Goal: Task Accomplishment & Management: Use online tool/utility

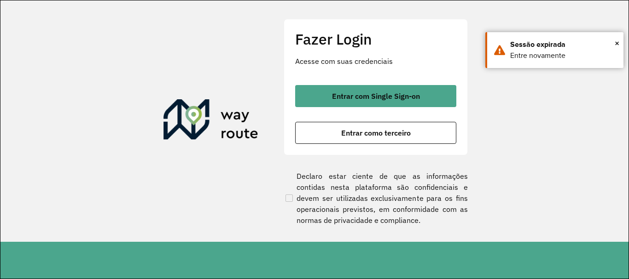
click at [388, 109] on div "Entrar com Single Sign-on Entrar como terceiro" at bounding box center [375, 114] width 161 height 59
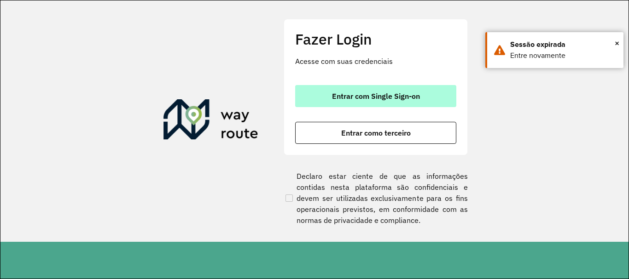
click at [385, 100] on span "Entrar com Single Sign-on" at bounding box center [376, 95] width 88 height 7
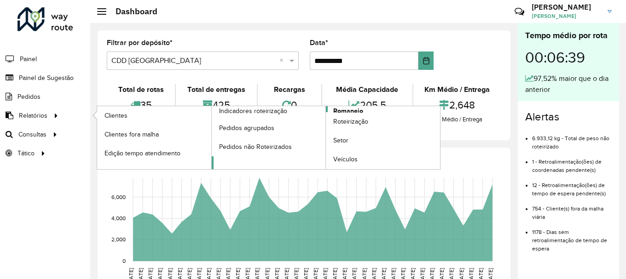
click at [346, 112] on span "Romaneio" at bounding box center [348, 111] width 30 height 10
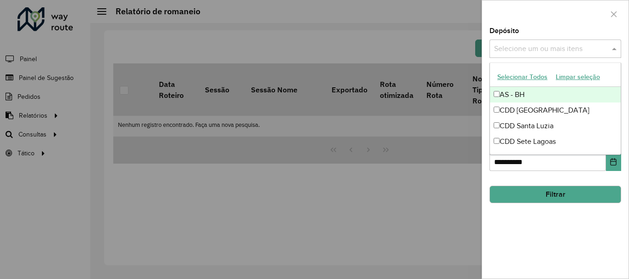
click at [512, 56] on div "Selecione um ou mais itens" at bounding box center [555, 49] width 132 height 18
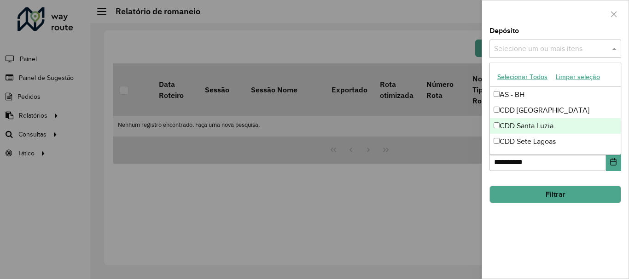
click at [531, 127] on div "CDD Santa Luzia" at bounding box center [555, 126] width 131 height 16
click at [558, 194] on button "Filtrar" at bounding box center [555, 194] width 132 height 17
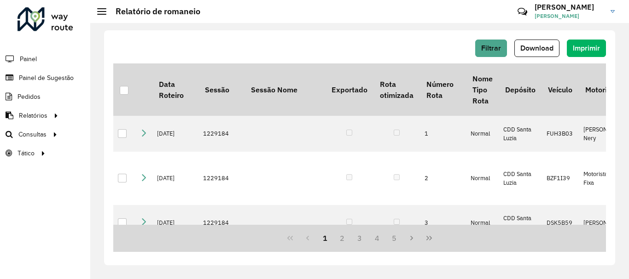
click at [531, 39] on div "Filtrar Download Imprimir Data Roteiro Sessão Sessão Nome Exportado Rota otimiz…" at bounding box center [359, 147] width 511 height 235
click at [526, 53] on button "Download" at bounding box center [536, 48] width 45 height 17
click at [481, 47] on button "Filtrar" at bounding box center [491, 48] width 32 height 17
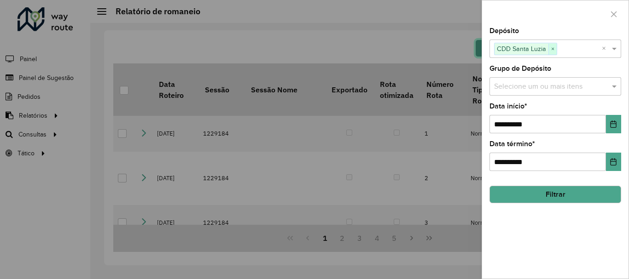
click at [551, 48] on span "×" at bounding box center [552, 49] width 8 height 11
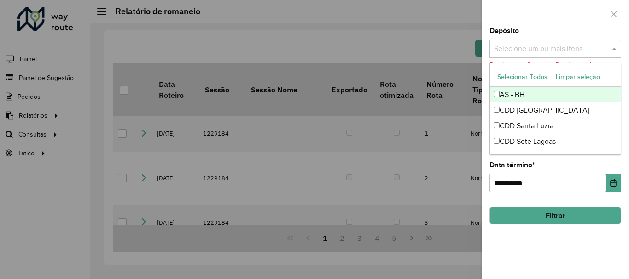
click at [550, 53] on input "text" at bounding box center [550, 49] width 118 height 11
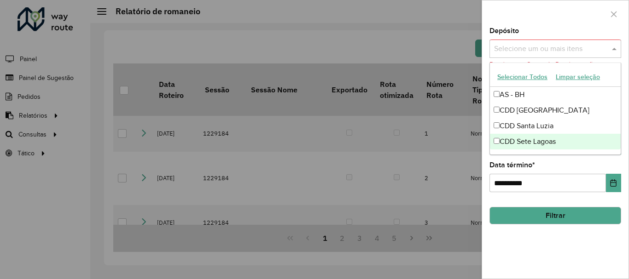
click at [519, 147] on div "CDD Sete Lagoas" at bounding box center [555, 142] width 131 height 16
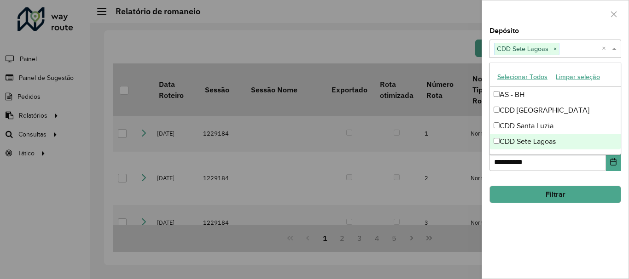
click at [544, 188] on button "Filtrar" at bounding box center [555, 194] width 132 height 17
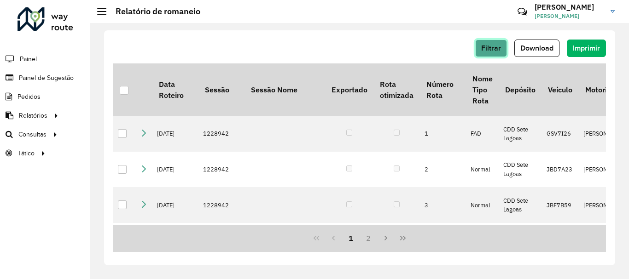
click at [482, 48] on span "Filtrar" at bounding box center [491, 48] width 20 height 8
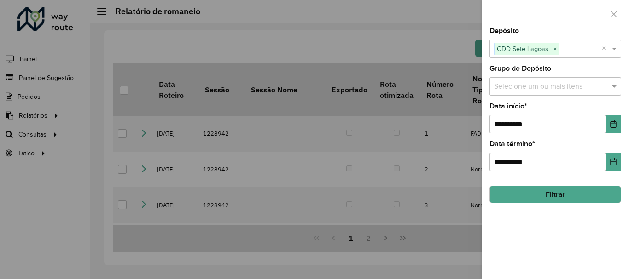
click at [526, 196] on button "Filtrar" at bounding box center [555, 194] width 132 height 17
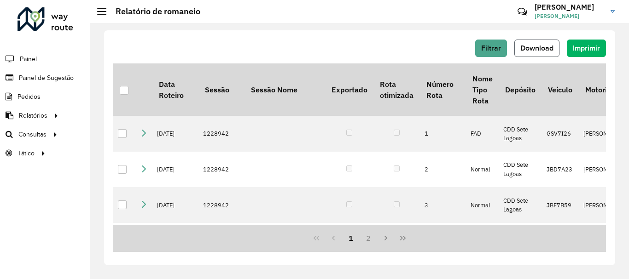
click at [525, 52] on button "Download" at bounding box center [536, 48] width 45 height 17
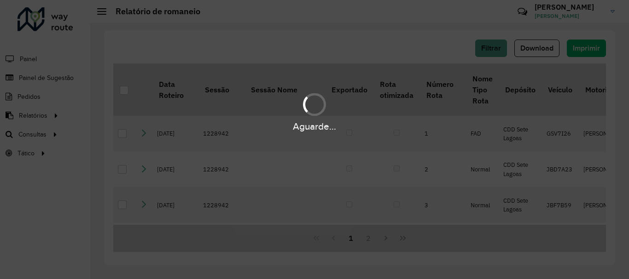
click at [525, 52] on div "Aguarde..." at bounding box center [314, 139] width 629 height 279
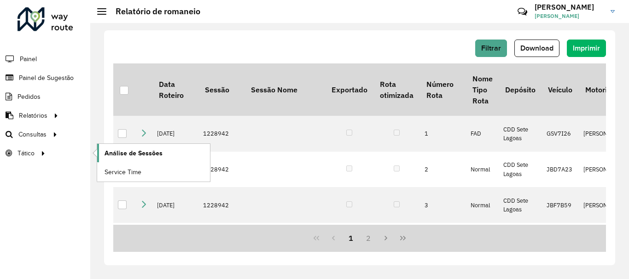
click at [183, 157] on link "Análise de Sessões" at bounding box center [153, 153] width 113 height 18
click at [153, 173] on link "Service Time" at bounding box center [153, 172] width 113 height 18
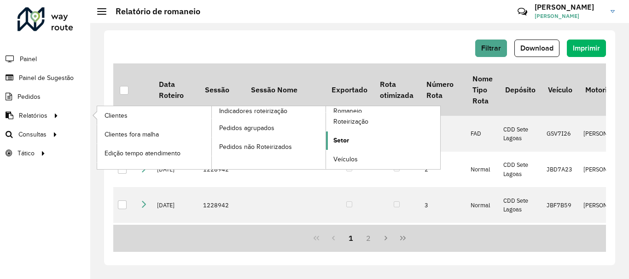
click at [345, 146] on link "Setor" at bounding box center [383, 141] width 114 height 18
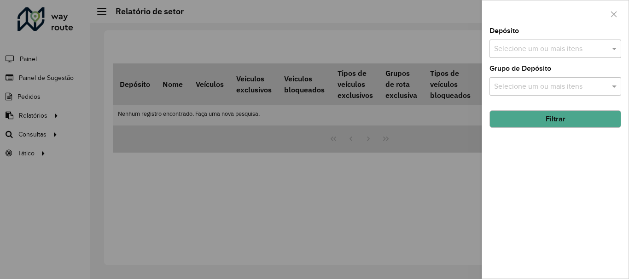
click at [509, 45] on input "text" at bounding box center [550, 49] width 118 height 11
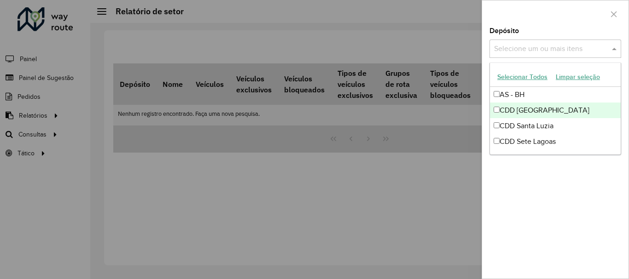
click at [514, 110] on div "CDD Belo Horizonte" at bounding box center [555, 111] width 131 height 16
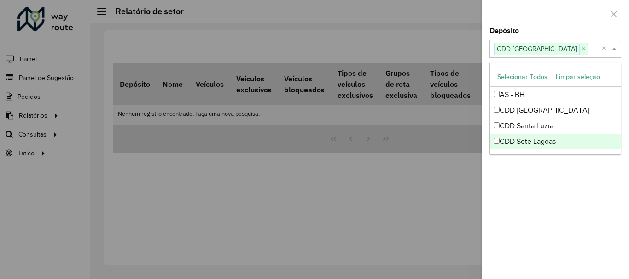
click at [572, 144] on div "CDD Sete Lagoas" at bounding box center [555, 142] width 131 height 16
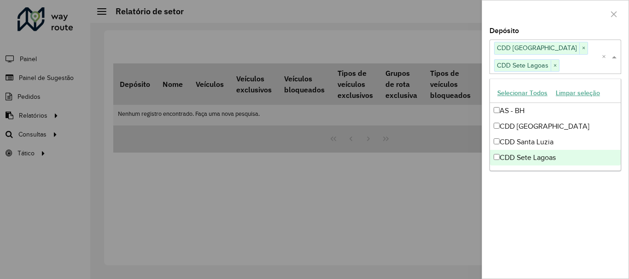
click at [535, 156] on div "CDD Sete Lagoas" at bounding box center [555, 158] width 131 height 16
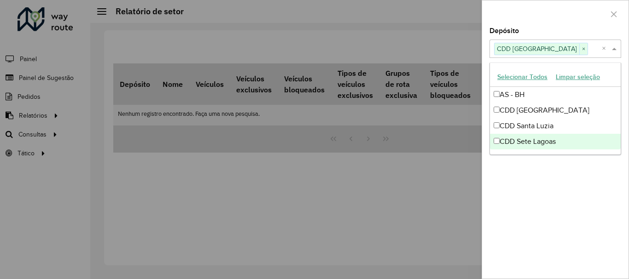
click at [569, 161] on div "Depósito Selecione um ou mais itens CDD Belo Horizonte × × Grupo de Depósito Se…" at bounding box center [555, 153] width 146 height 251
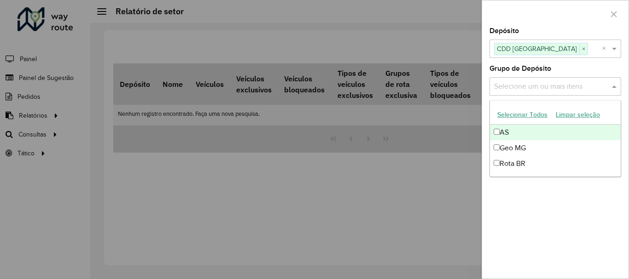
click at [537, 87] on input "text" at bounding box center [550, 86] width 118 height 11
click at [524, 119] on button "Selecionar Todos" at bounding box center [522, 115] width 58 height 14
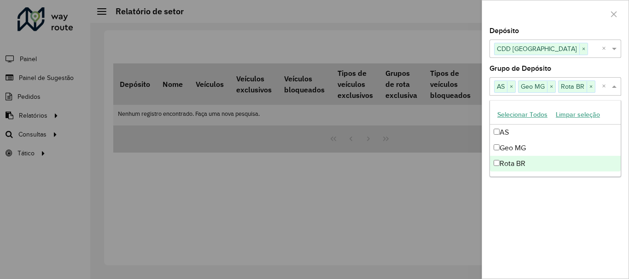
click at [539, 185] on div "Depósito Selecione um ou mais itens CDD Belo Horizonte × × Grupo de Depósito Se…" at bounding box center [555, 153] width 146 height 251
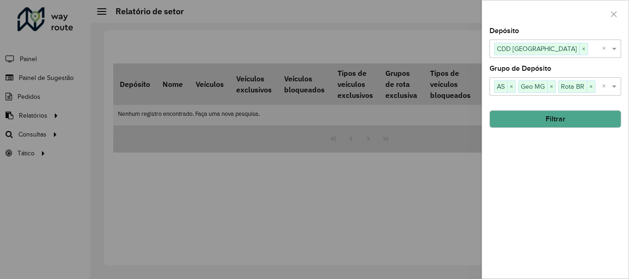
click at [541, 115] on button "Filtrar" at bounding box center [555, 118] width 132 height 17
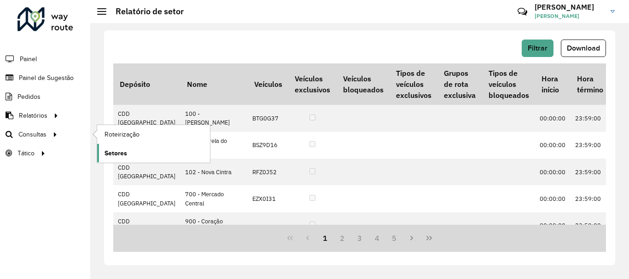
click at [125, 147] on link "Setores" at bounding box center [153, 153] width 113 height 18
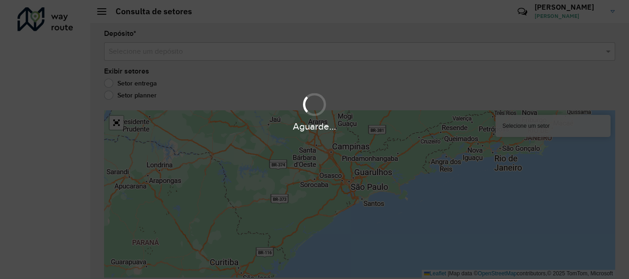
click at [256, 53] on div "Aguarde..." at bounding box center [314, 139] width 629 height 279
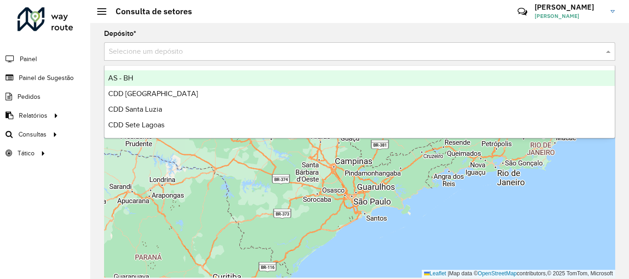
click at [257, 54] on input "text" at bounding box center [350, 51] width 483 height 11
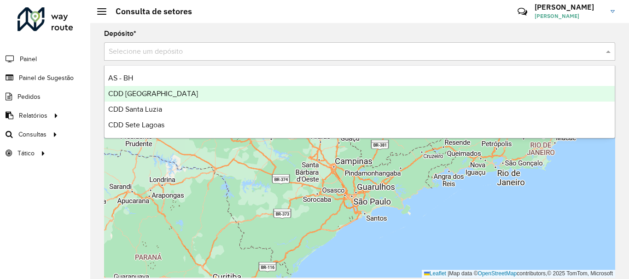
click at [208, 93] on div "CDD Belo Horizonte" at bounding box center [359, 94] width 510 height 16
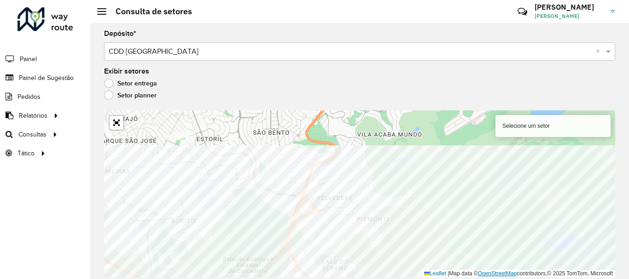
click at [497, 274] on div "Selecione um setor Leaflet | Map data © OpenStreetMap contributors,© 2025 TomTo…" at bounding box center [359, 193] width 511 height 167
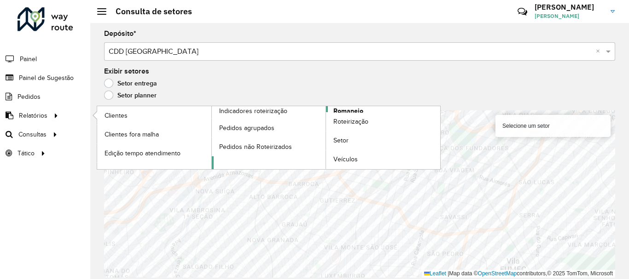
click at [359, 110] on span "Romaneio" at bounding box center [348, 111] width 30 height 10
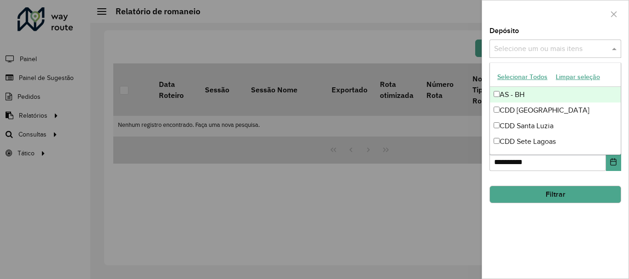
click at [552, 58] on div "Selecione um ou mais itens" at bounding box center [555, 49] width 132 height 18
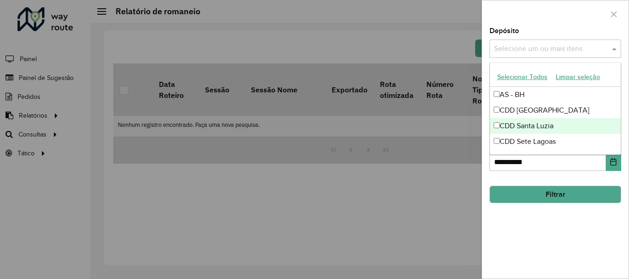
click at [522, 128] on div "CDD Santa Luzia" at bounding box center [555, 126] width 131 height 16
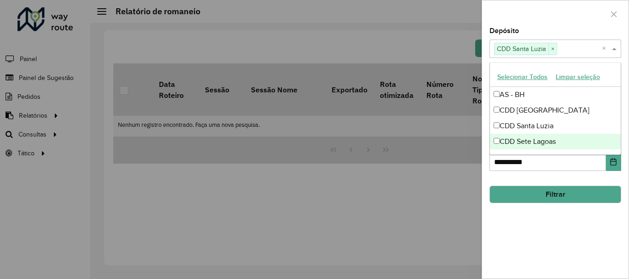
click at [538, 215] on div "**********" at bounding box center [555, 153] width 146 height 251
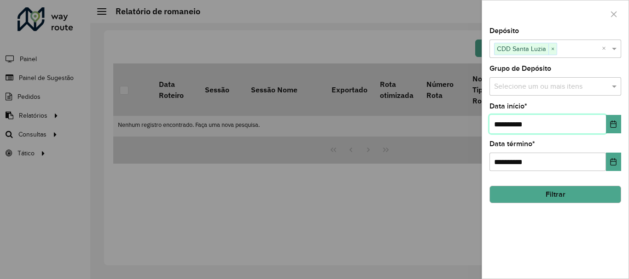
click at [524, 130] on input "**********" at bounding box center [547, 124] width 116 height 18
click at [614, 123] on icon "Choose Date" at bounding box center [613, 124] width 6 height 7
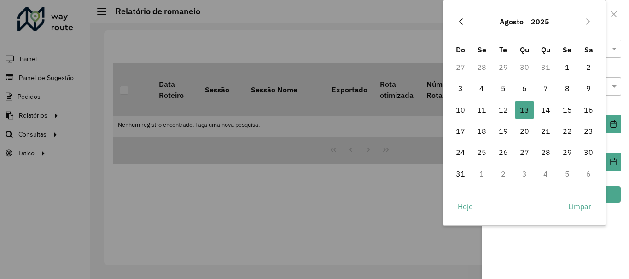
drag, startPoint x: 474, startPoint y: 21, endPoint x: 459, endPoint y: 20, distance: 15.2
click at [459, 20] on div "Agosto 2025" at bounding box center [525, 21] width 150 height 29
click at [459, 20] on icon "Previous Month" at bounding box center [460, 21] width 7 height 7
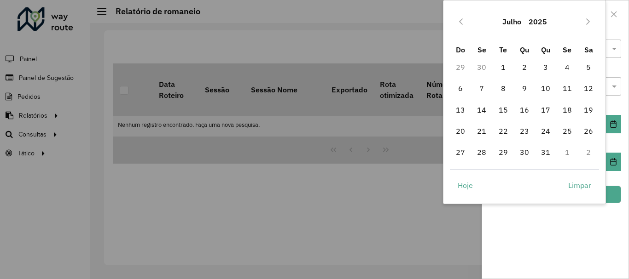
click at [459, 20] on icon "Previous Month" at bounding box center [460, 21] width 7 height 7
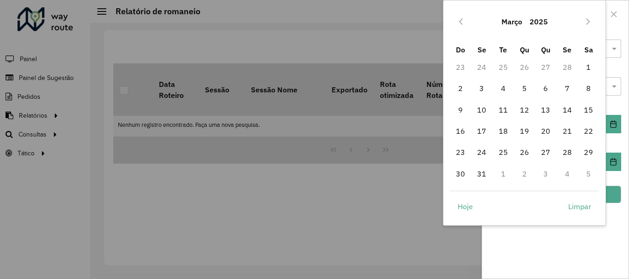
click at [459, 20] on icon "Previous Month" at bounding box center [460, 21] width 7 height 7
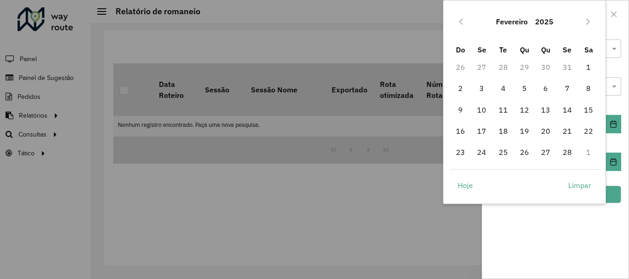
click at [459, 20] on icon "Previous Month" at bounding box center [460, 21] width 7 height 7
click at [520, 67] on span "1" at bounding box center [524, 67] width 18 height 18
type input "**********"
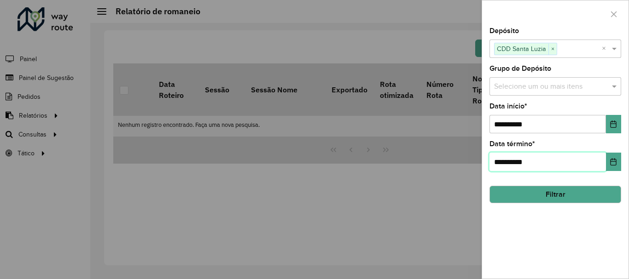
click at [560, 157] on input "**********" at bounding box center [547, 162] width 116 height 18
click at [612, 162] on icon "Choose Date" at bounding box center [613, 161] width 6 height 7
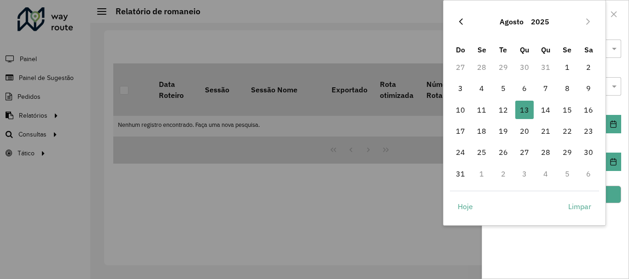
click at [458, 22] on icon "Previous Month" at bounding box center [460, 21] width 7 height 7
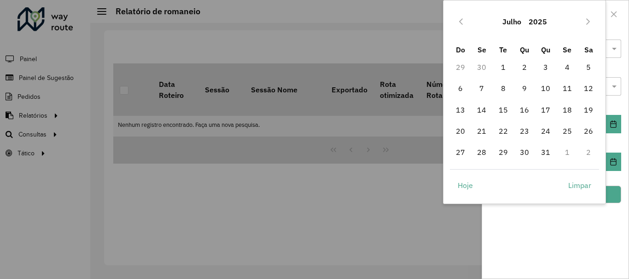
click at [458, 22] on icon "Previous Month" at bounding box center [460, 21] width 7 height 7
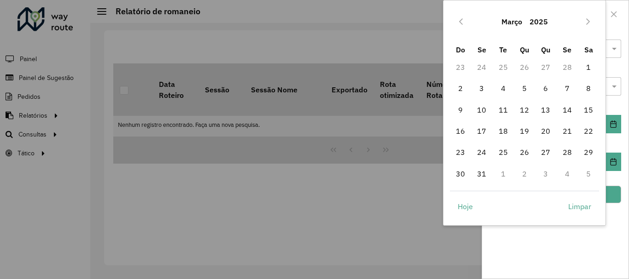
click at [458, 22] on icon "Previous Month" at bounding box center [460, 21] width 7 height 7
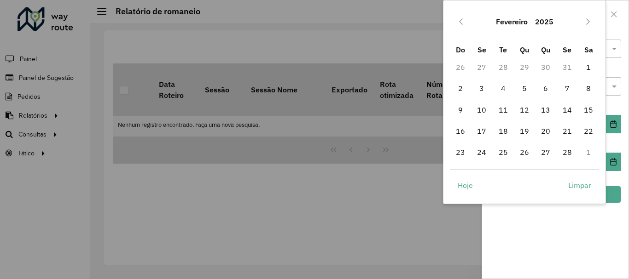
click at [458, 22] on icon "Previous Month" at bounding box center [460, 21] width 7 height 7
click at [582, 26] on button "Next Month" at bounding box center [587, 21] width 15 height 15
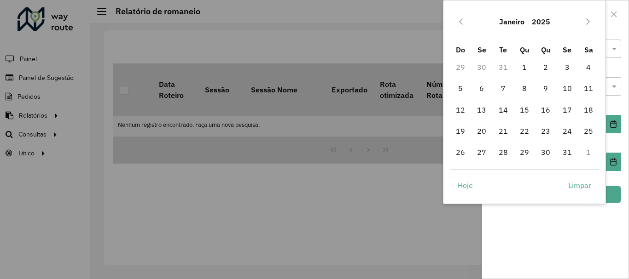
click at [582, 26] on button "Next Month" at bounding box center [587, 21] width 15 height 15
click at [459, 21] on icon "Previous Month" at bounding box center [460, 21] width 7 height 7
click at [569, 150] on span "31" at bounding box center [567, 152] width 18 height 18
type input "**********"
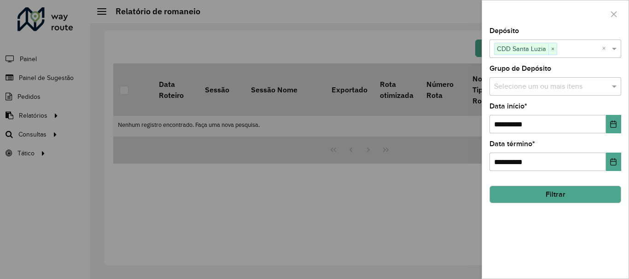
click at [567, 192] on button "Filtrar" at bounding box center [555, 194] width 132 height 17
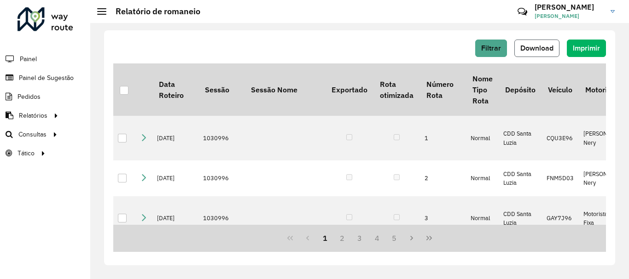
click at [524, 52] on button "Download" at bounding box center [536, 48] width 45 height 17
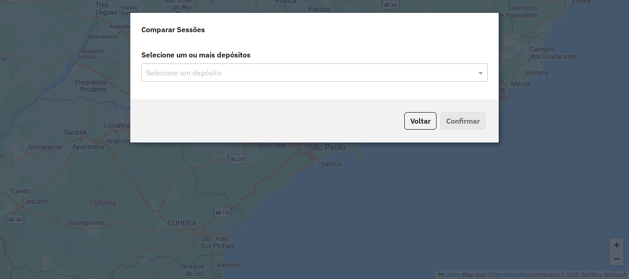
click at [277, 75] on input "text" at bounding box center [310, 73] width 332 height 11
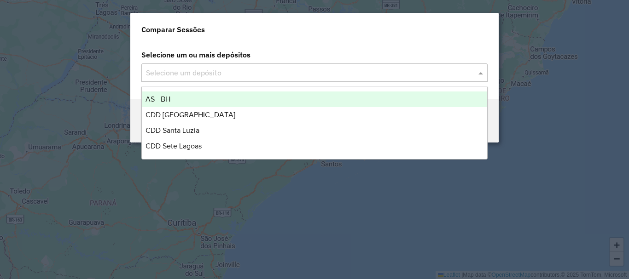
click at [469, 72] on input "text" at bounding box center [310, 73] width 332 height 11
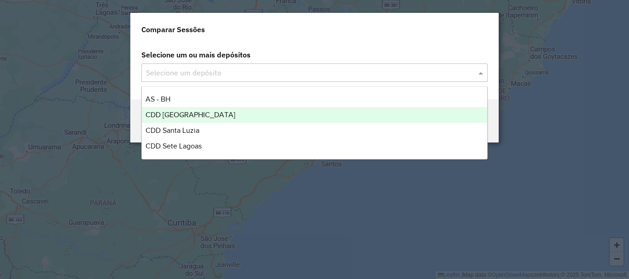
click at [347, 116] on div "CDD [GEOGRAPHIC_DATA]" at bounding box center [314, 115] width 345 height 16
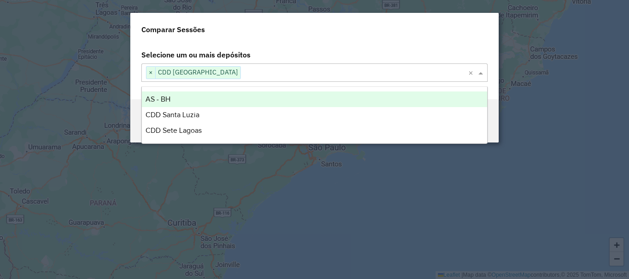
click at [410, 40] on div "Comparar Sessões" at bounding box center [314, 27] width 368 height 29
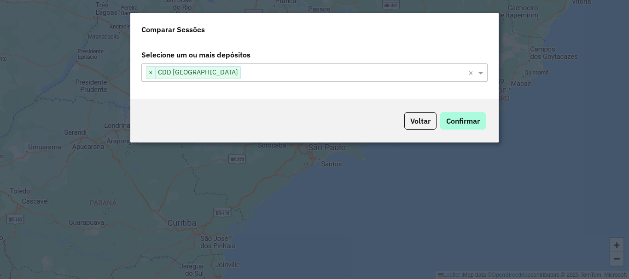
drag, startPoint x: 455, startPoint y: 108, endPoint x: 456, endPoint y: 114, distance: 6.1
click at [456, 114] on div "Voltar Confirmar" at bounding box center [314, 120] width 368 height 43
click at [456, 114] on button "Confirmar" at bounding box center [463, 120] width 46 height 17
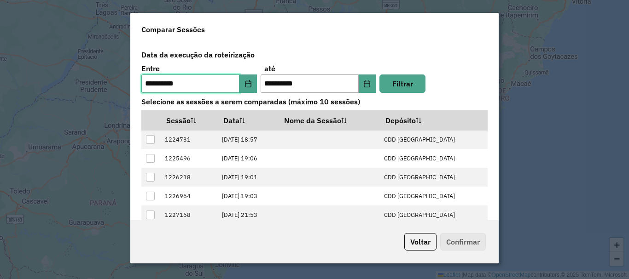
click at [231, 85] on input "**********" at bounding box center [190, 84] width 98 height 18
click at [239, 84] on button "Choose Date" at bounding box center [247, 84] width 17 height 18
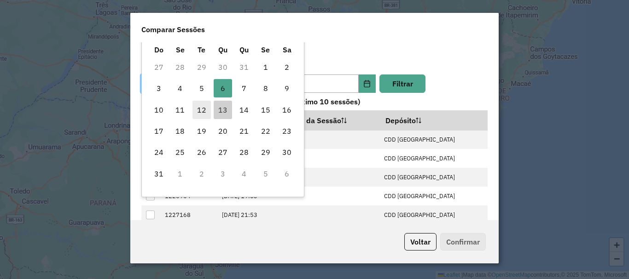
click at [202, 111] on span "12" at bounding box center [201, 110] width 18 height 18
type input "**********"
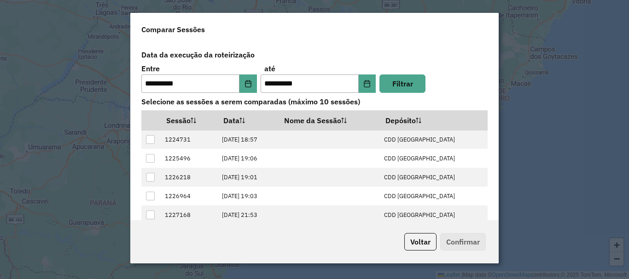
click at [202, 111] on th "Sessão" at bounding box center [188, 120] width 57 height 20
click at [323, 83] on input "**********" at bounding box center [309, 84] width 98 height 18
click at [365, 81] on icon "Choose Date" at bounding box center [366, 83] width 7 height 7
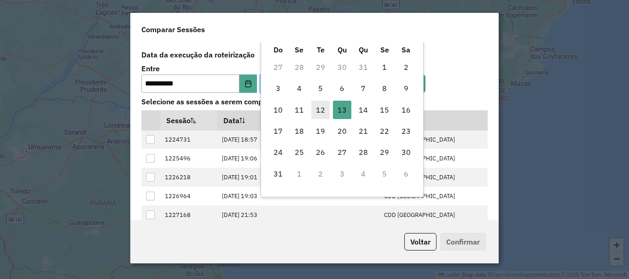
click at [323, 109] on span "12" at bounding box center [320, 110] width 18 height 18
type input "**********"
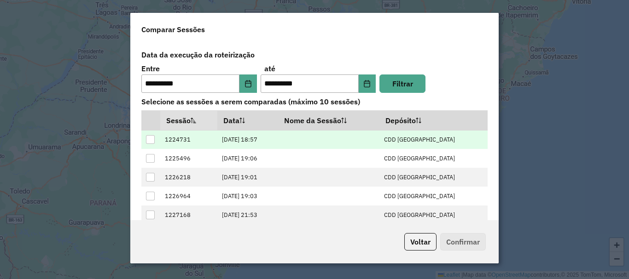
click at [148, 136] on div at bounding box center [150, 139] width 9 height 9
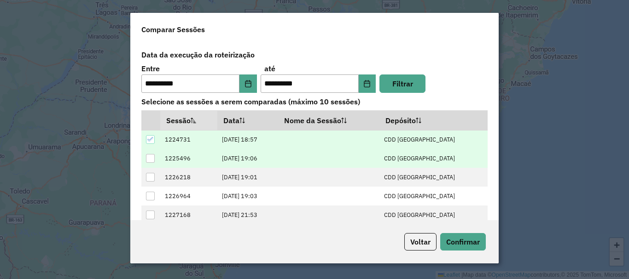
click at [149, 161] on div at bounding box center [150, 158] width 9 height 9
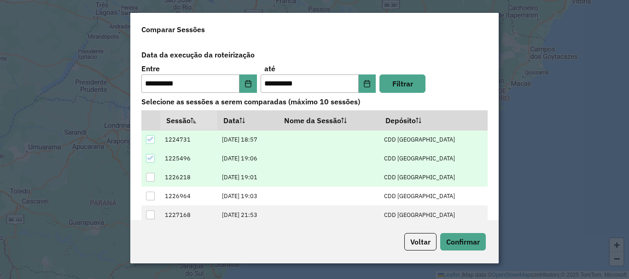
click at [150, 182] on div at bounding box center [150, 177] width 9 height 9
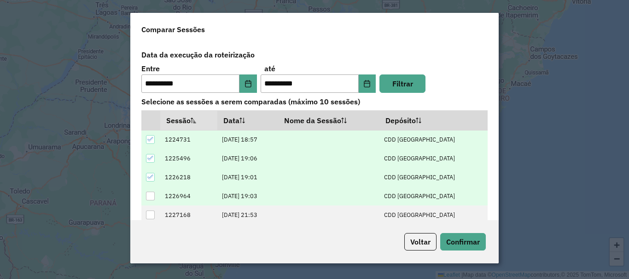
click at [150, 194] on div at bounding box center [150, 196] width 9 height 9
drag, startPoint x: 150, startPoint y: 213, endPoint x: 334, endPoint y: 254, distance: 188.7
click at [334, 254] on hb-modal-dialog "**********" at bounding box center [314, 138] width 368 height 251
click at [465, 237] on button "Confirmar" at bounding box center [463, 241] width 46 height 17
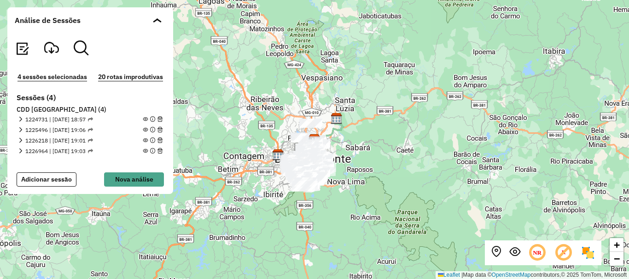
click at [384, 201] on div "+ − Leaflet | Map data © OpenStreetMap contributors,© 2025 TomTom, Microsoft" at bounding box center [314, 139] width 629 height 279
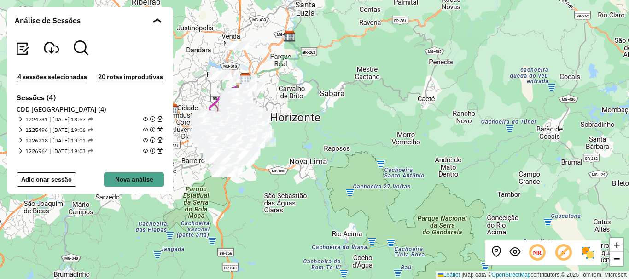
click at [363, 172] on div "+ − Leaflet | Map data © OpenStreetMap contributors,© 2025 TomTom, Microsoft" at bounding box center [314, 139] width 629 height 279
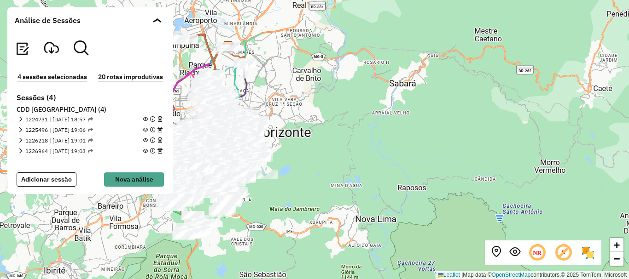
drag, startPoint x: 268, startPoint y: 156, endPoint x: 456, endPoint y: 262, distance: 215.7
click at [456, 262] on div "+ − Leaflet | Map data © OpenStreetMap contributors,© 2025 TomTom, Microsoft" at bounding box center [314, 139] width 629 height 279
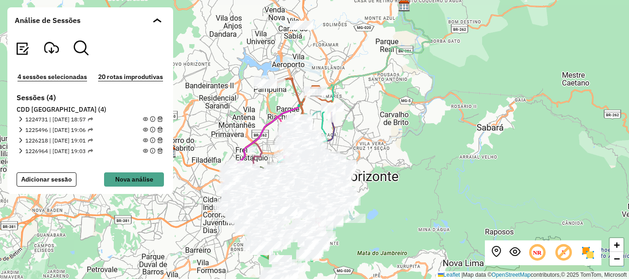
click at [359, 140] on div "+ − Leaflet | Map data © OpenStreetMap contributors,© 2025 TomTom, Microsoft" at bounding box center [314, 139] width 629 height 279
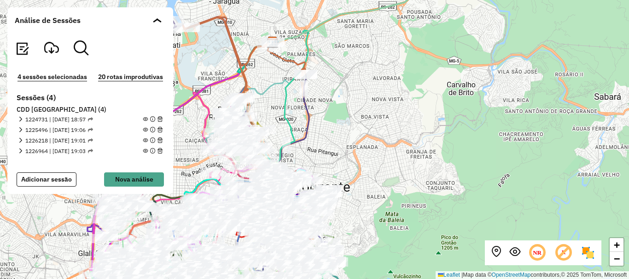
click at [364, 140] on div "+ − Leaflet | Map data © OpenStreetMap contributors,© 2025 TomTom, Microsoft" at bounding box center [314, 139] width 629 height 279
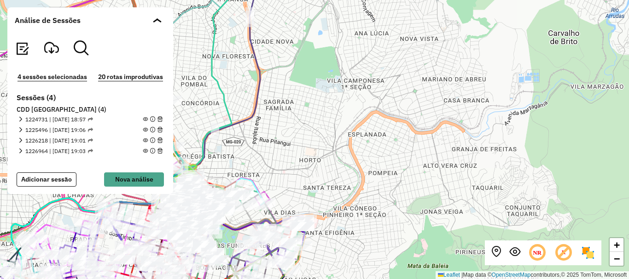
drag, startPoint x: 354, startPoint y: 137, endPoint x: 398, endPoint y: 64, distance: 84.7
click at [398, 64] on div "+ − Leaflet | Map data © OpenStreetMap contributors,© 2025 TomTom, Microsoft" at bounding box center [314, 139] width 629 height 279
